Goal: Information Seeking & Learning: Learn about a topic

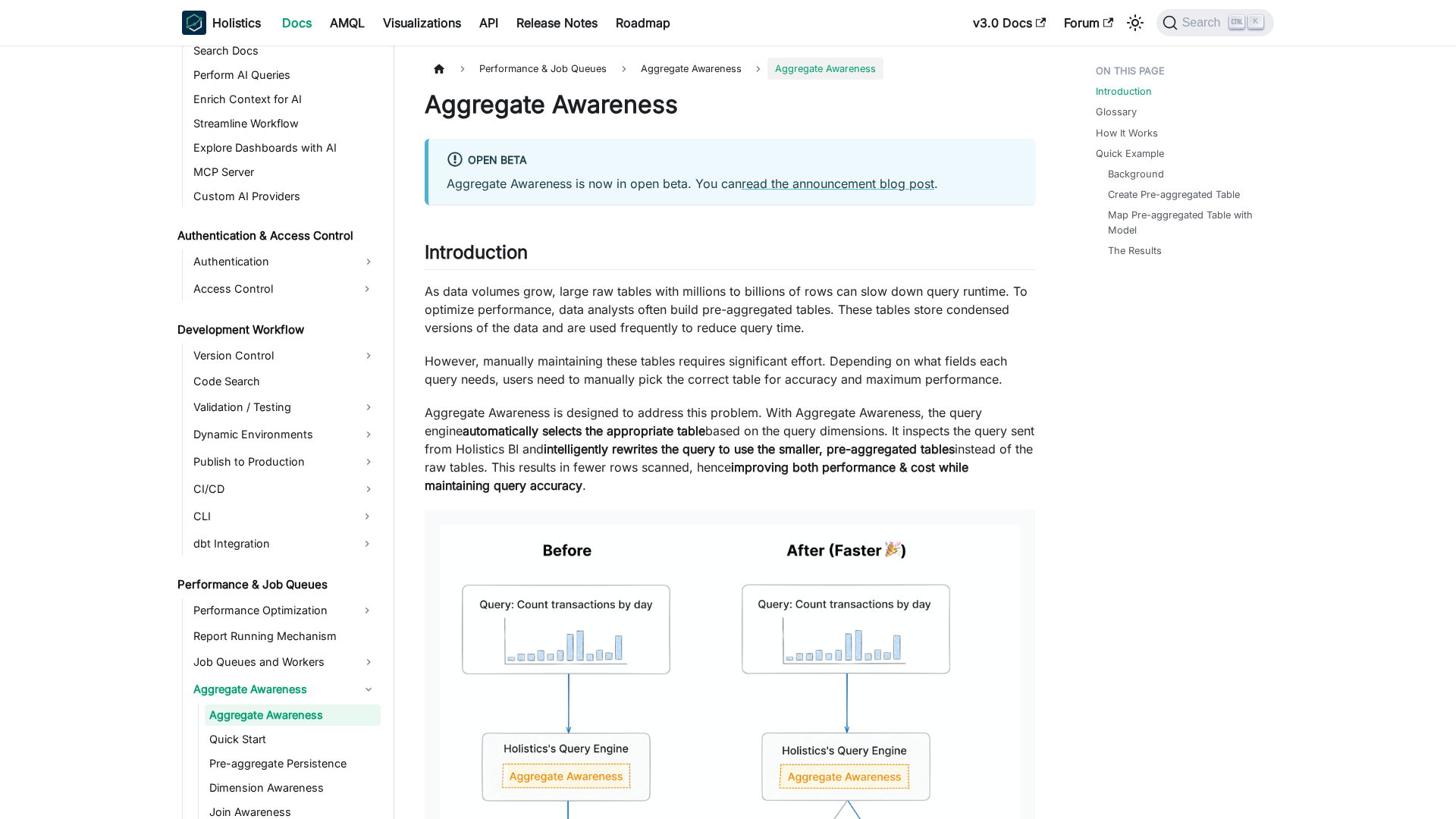
scroll to position [946, 0]
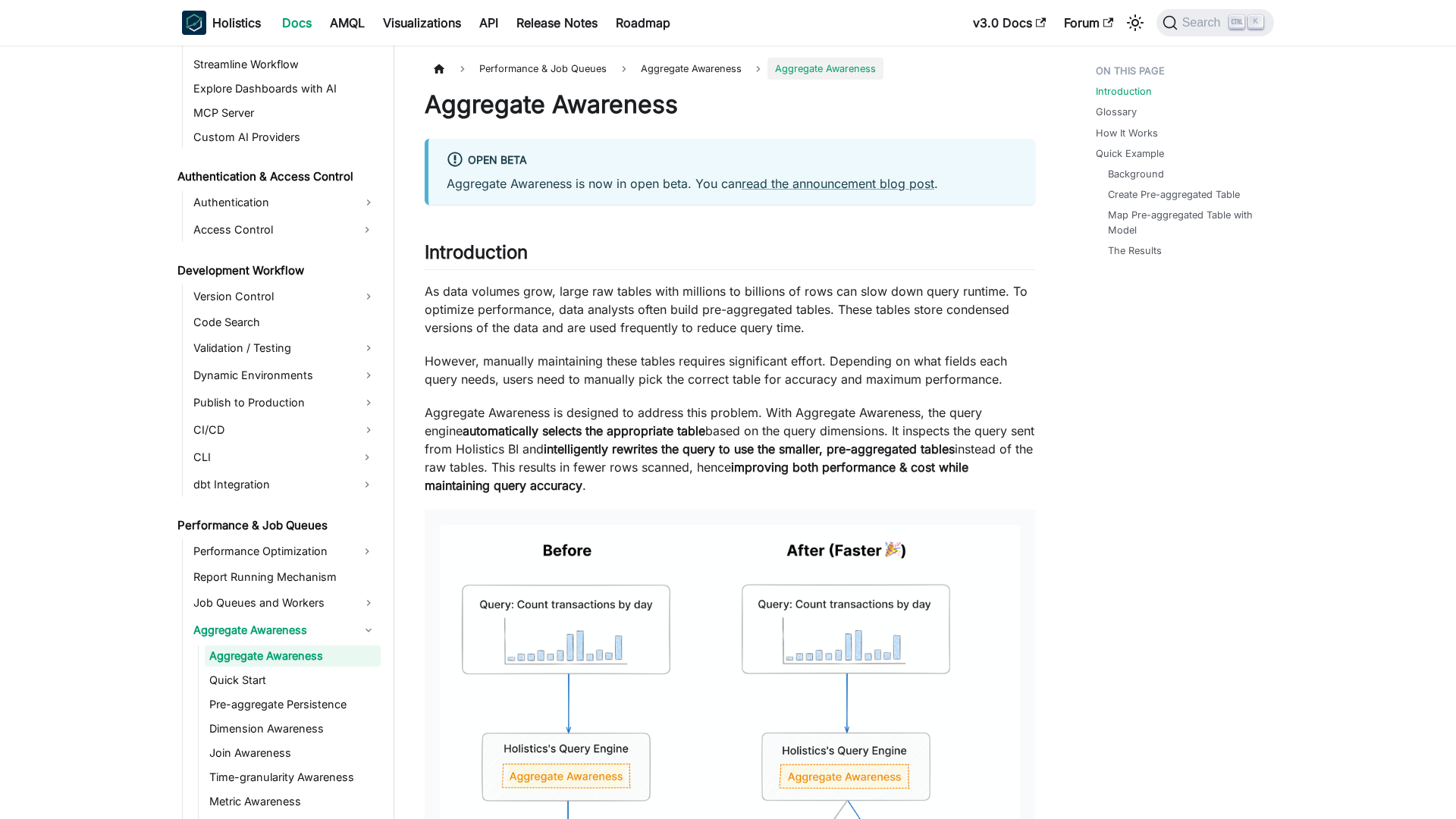
scroll to position [946, 0]
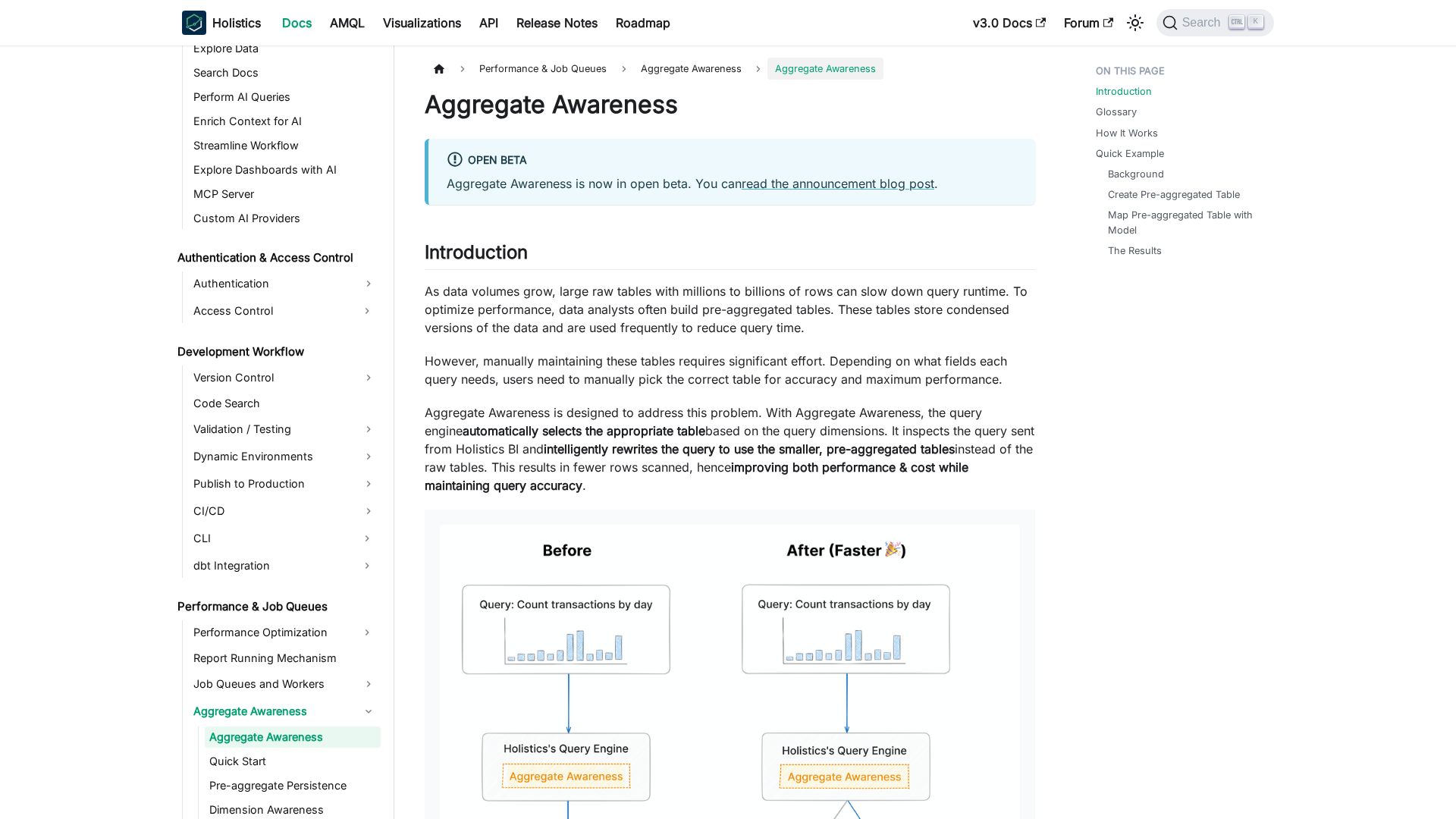
scroll to position [946, 0]
